Goal: Information Seeking & Learning: Learn about a topic

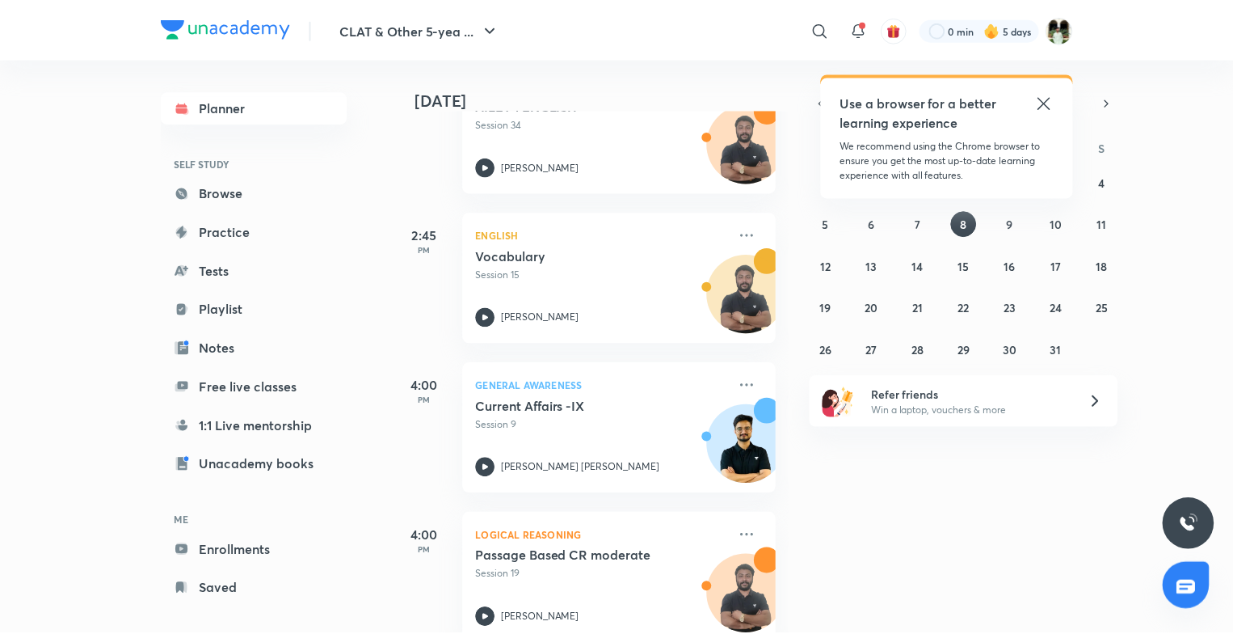
scroll to position [177, 0]
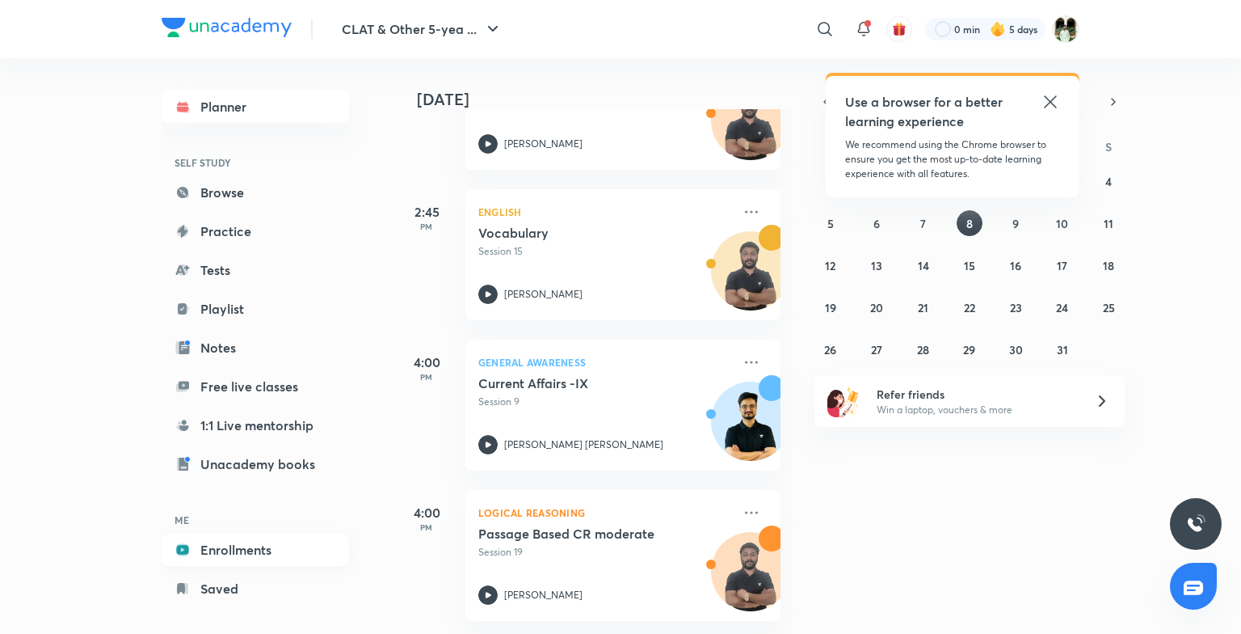
click at [257, 549] on link "Enrollments" at bounding box center [255, 549] width 187 height 32
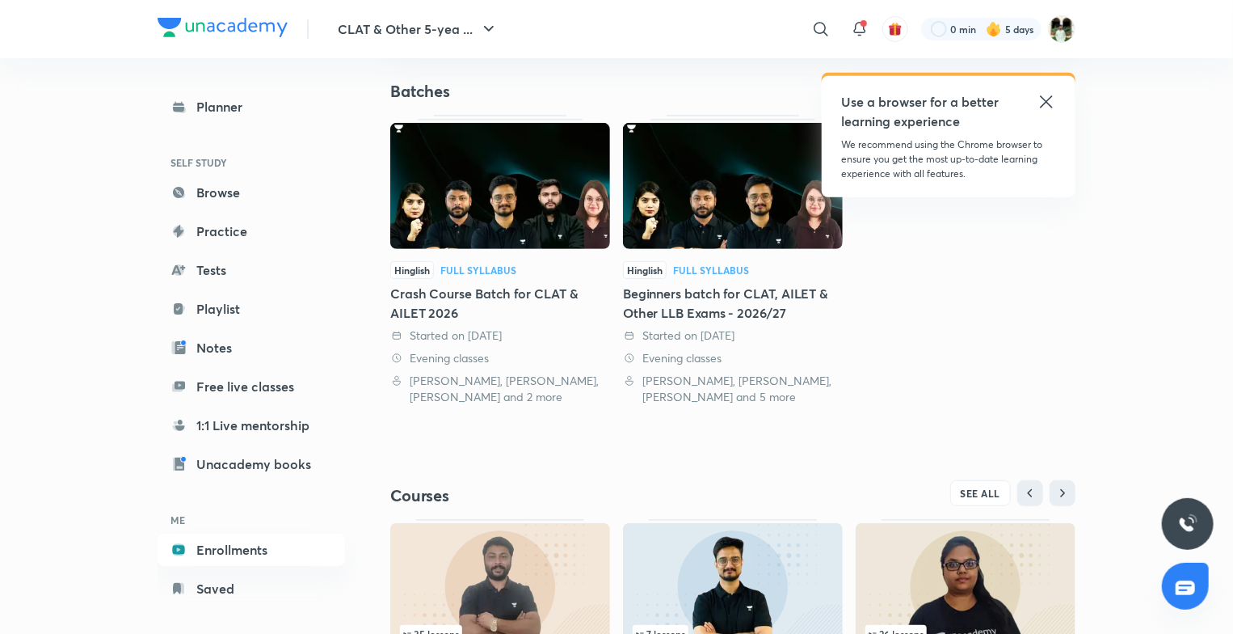
scroll to position [477, 0]
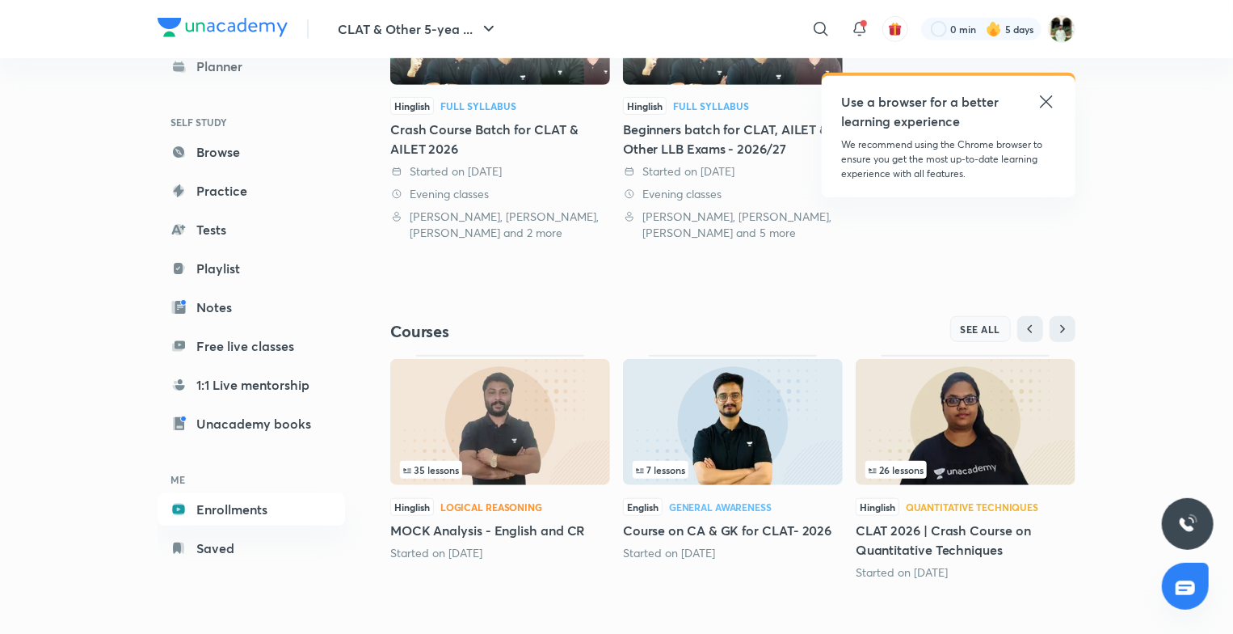
click at [976, 330] on span "SEE ALL" at bounding box center [981, 328] width 40 height 11
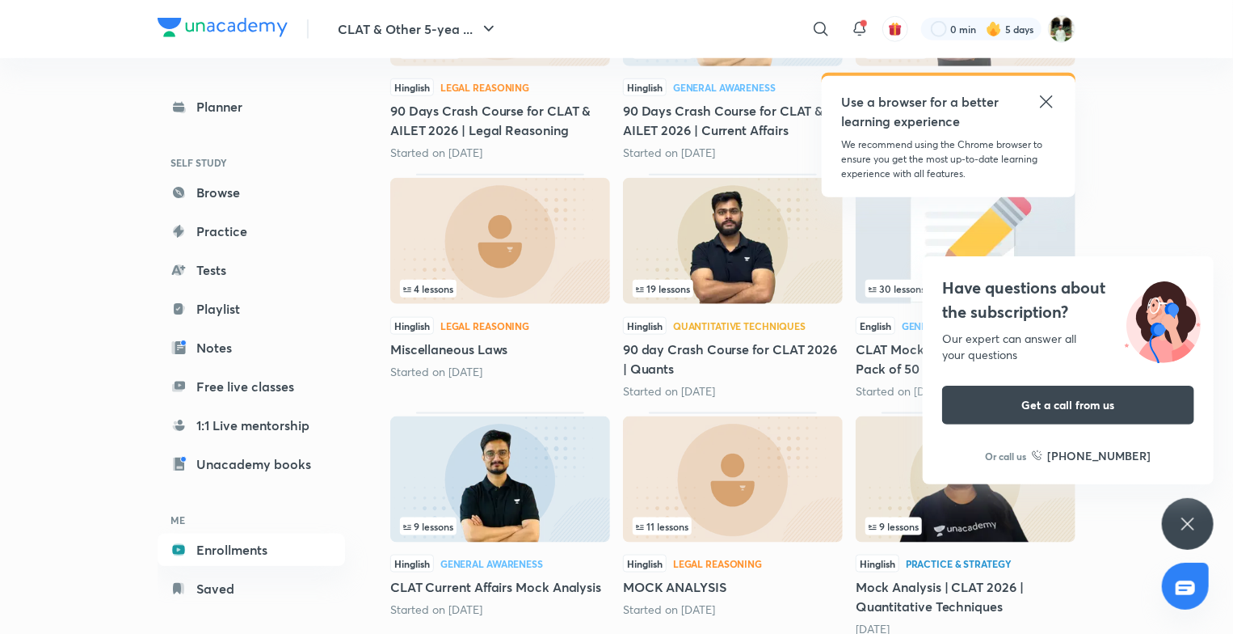
scroll to position [853, 0]
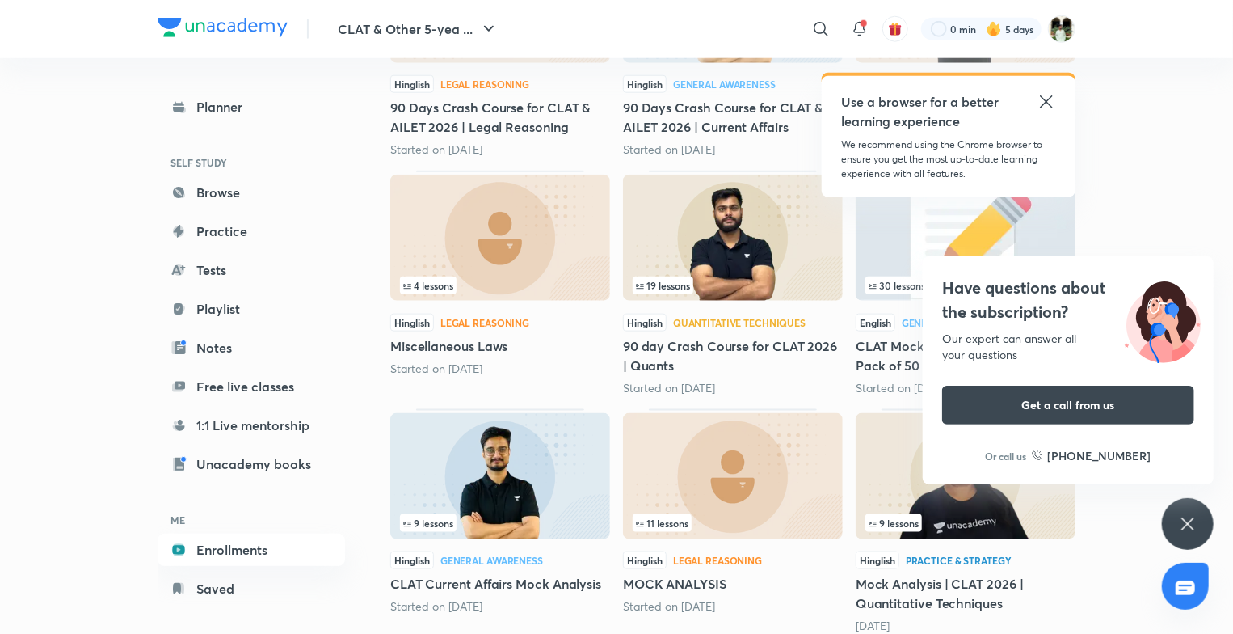
click at [1044, 103] on icon at bounding box center [1046, 101] width 12 height 12
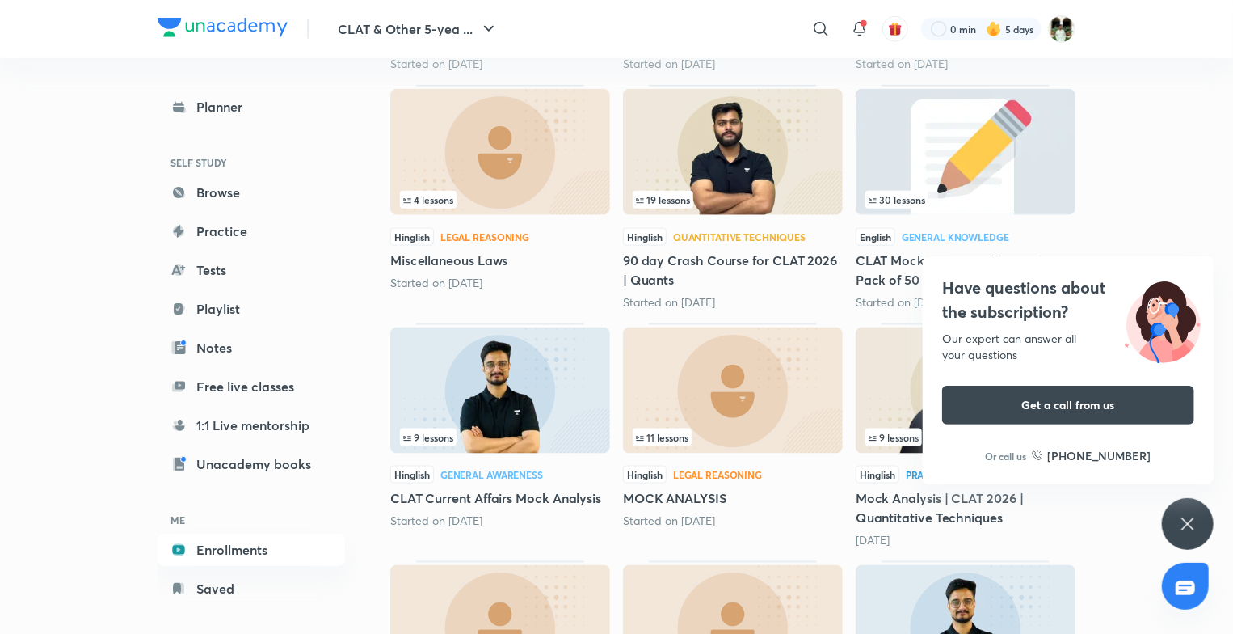
scroll to position [944, 0]
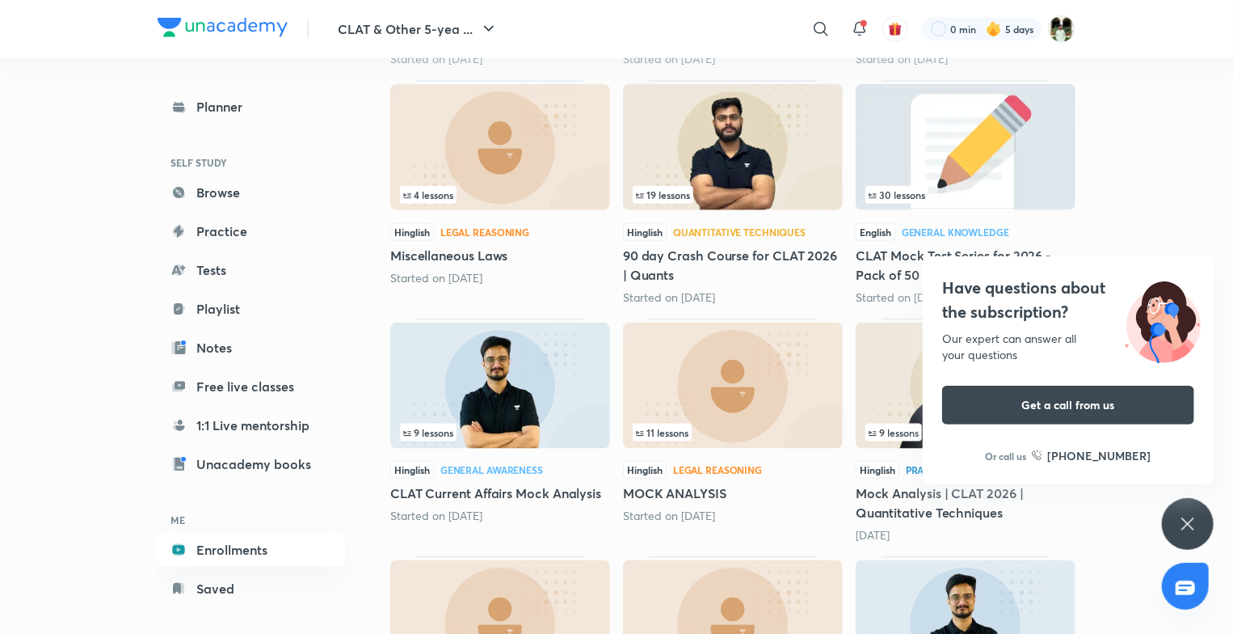
click at [1173, 507] on div "Have questions about the subscription? Our expert can answer all your questions…" at bounding box center [1188, 524] width 52 height 52
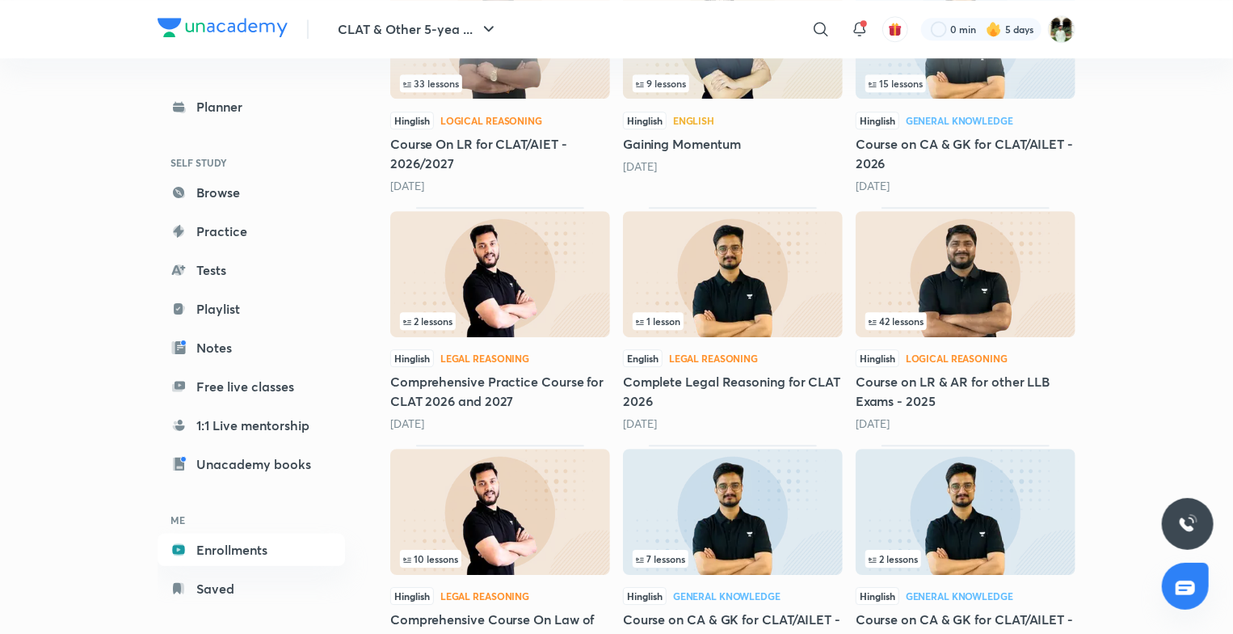
scroll to position [2191, 0]
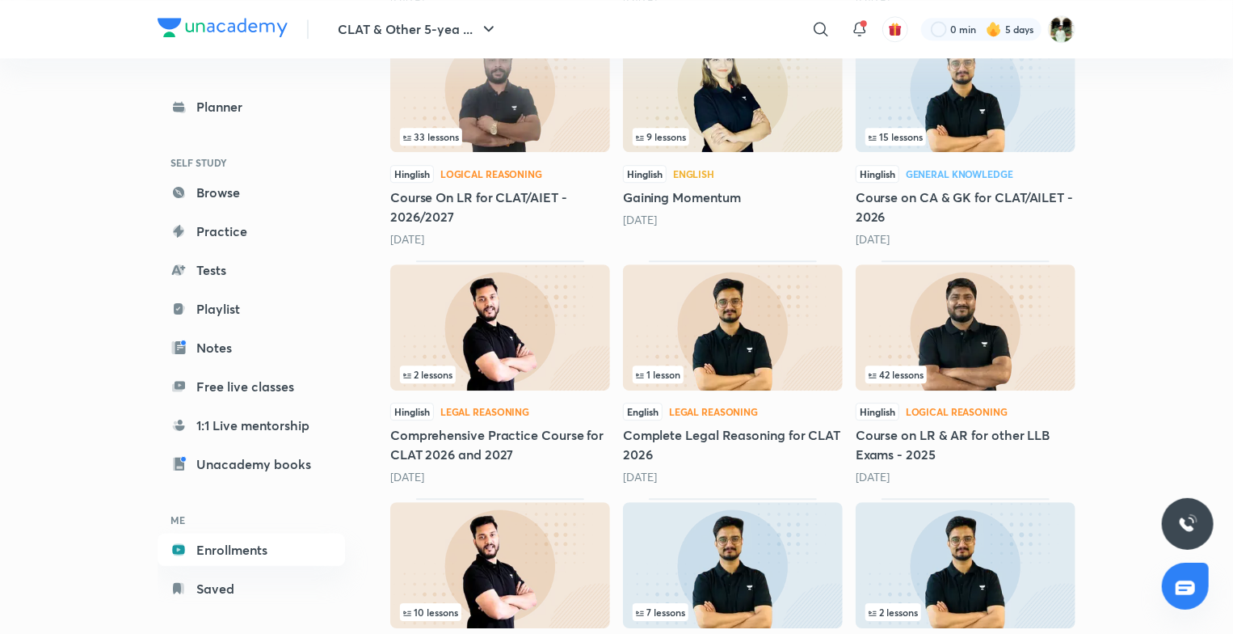
click at [977, 301] on img at bounding box center [966, 327] width 220 height 126
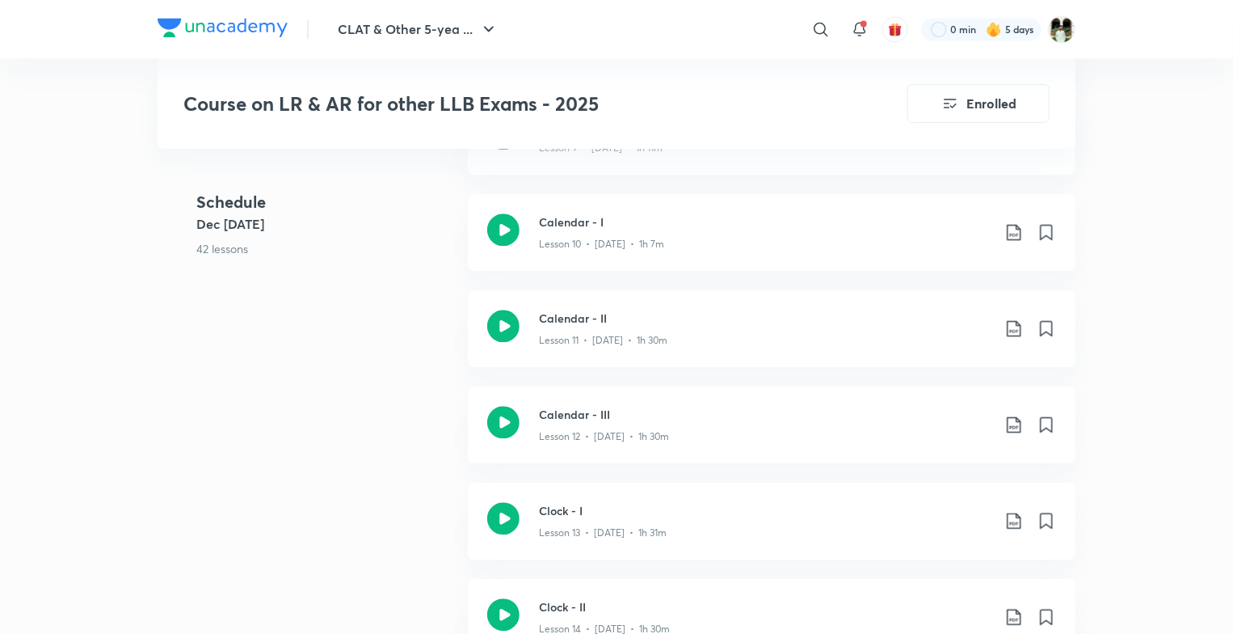
scroll to position [1784, 0]
click at [840, 450] on div "Calendar - III Lesson 12 • [DATE] • 1h 30m" at bounding box center [772, 423] width 608 height 77
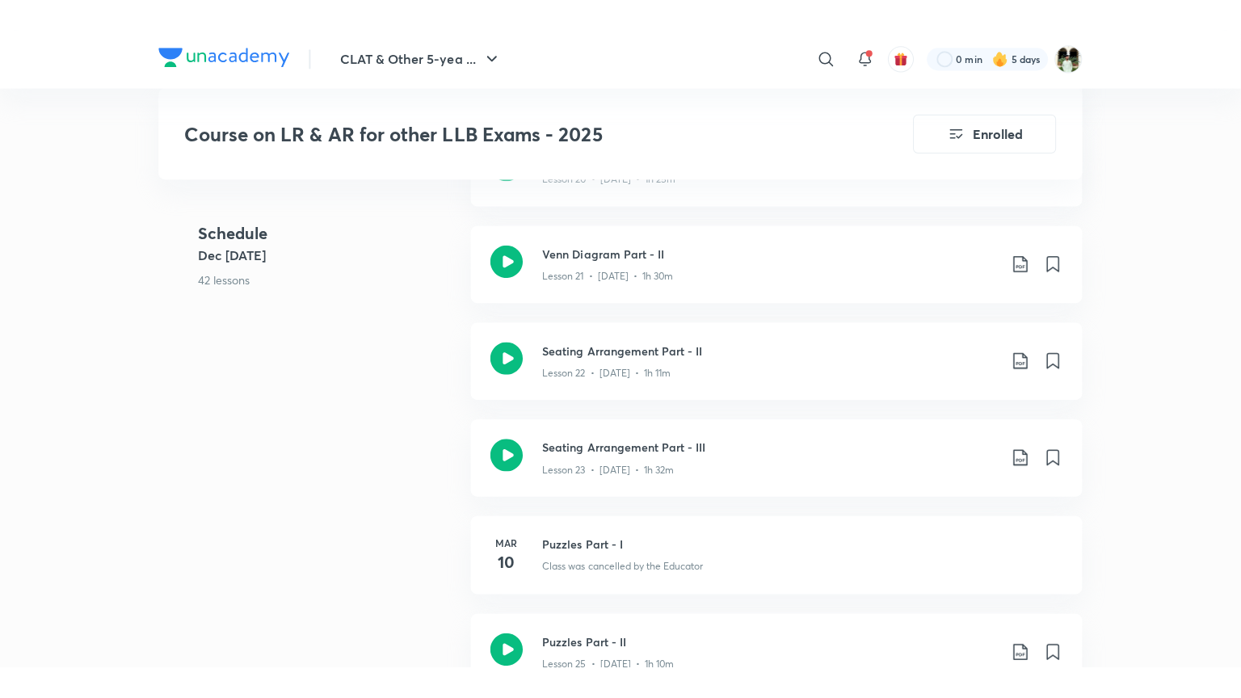
scroll to position [2840, 0]
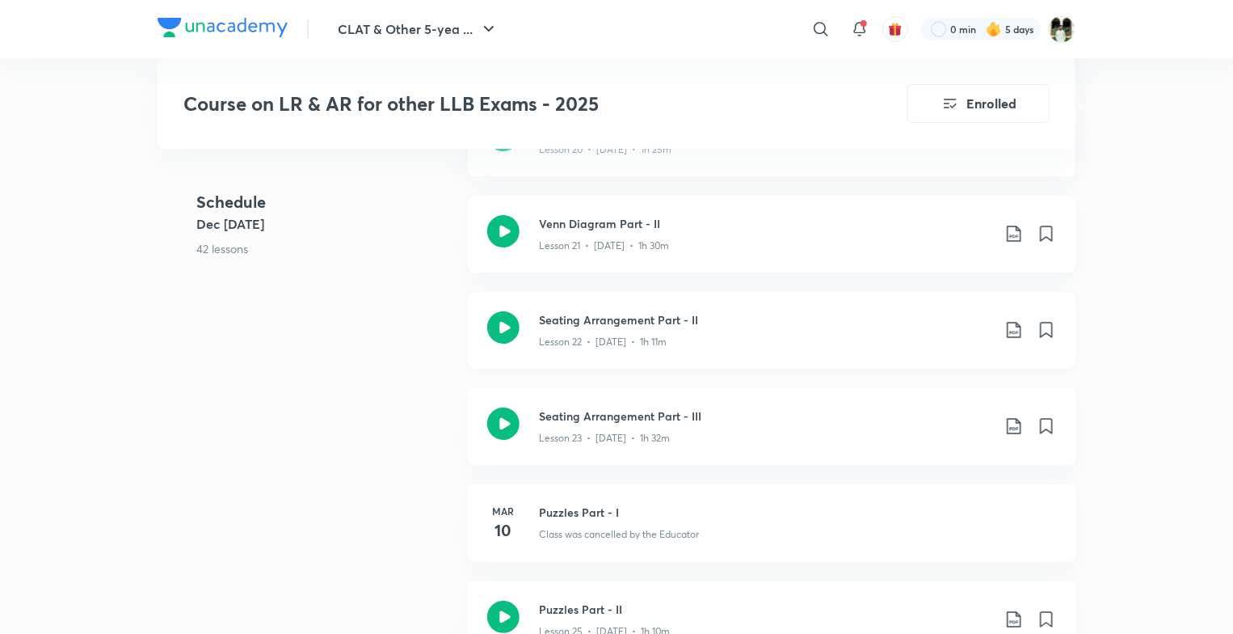
click at [608, 311] on h3 "Seating Arrangement Part - II" at bounding box center [765, 319] width 453 height 17
